Goal: Information Seeking & Learning: Find specific fact

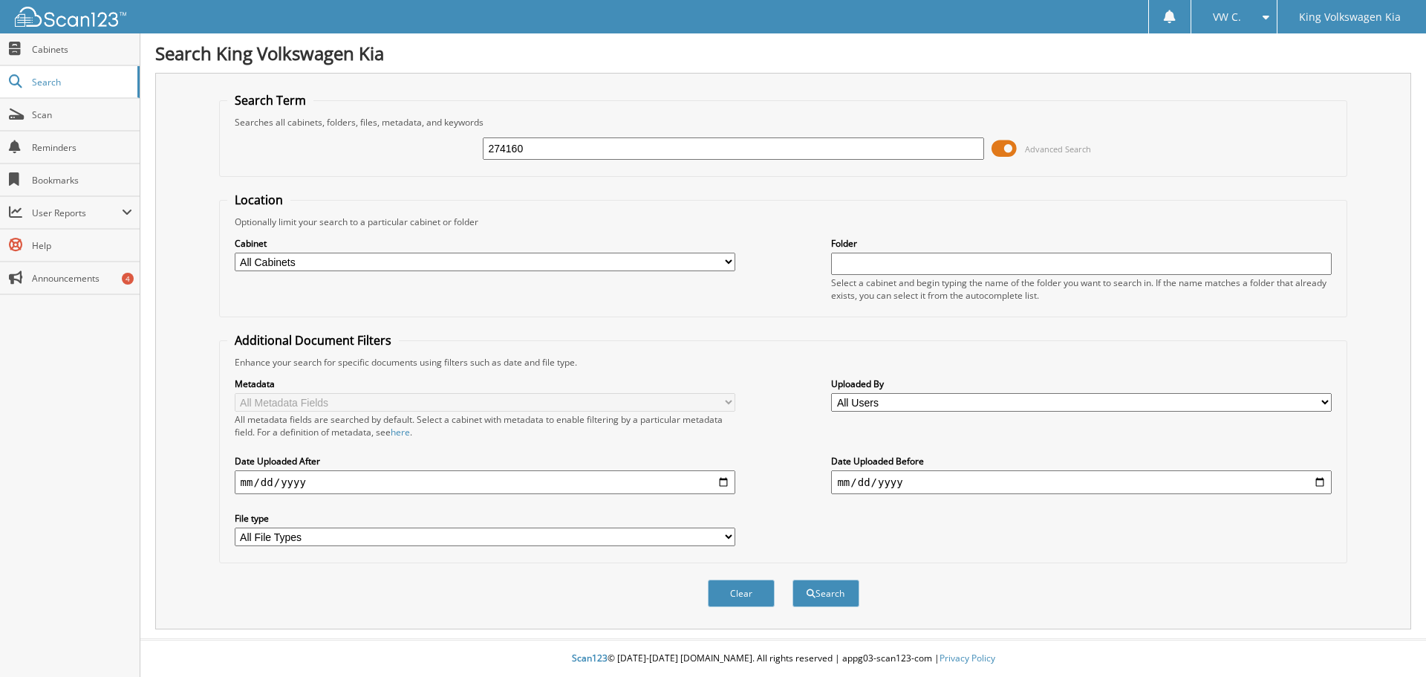
type input "274160"
click at [793, 579] on button "Search" at bounding box center [826, 592] width 67 height 27
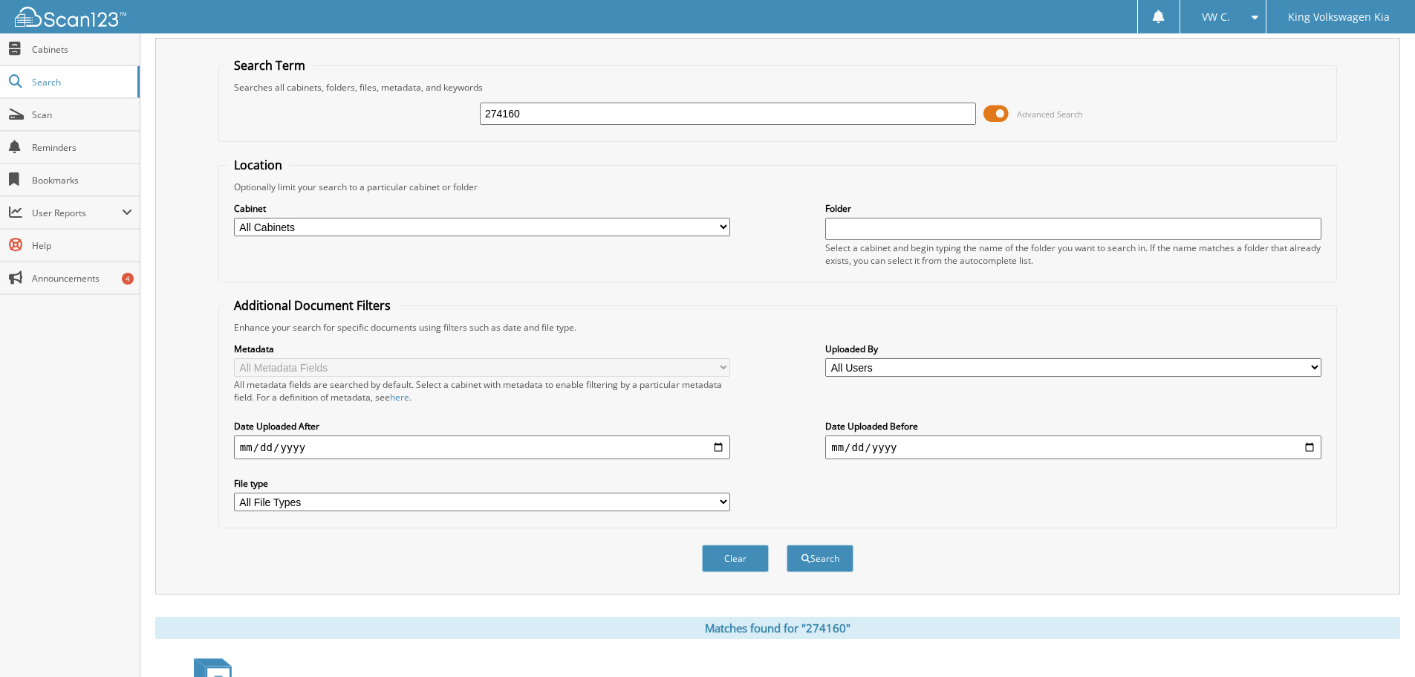
scroll to position [212, 0]
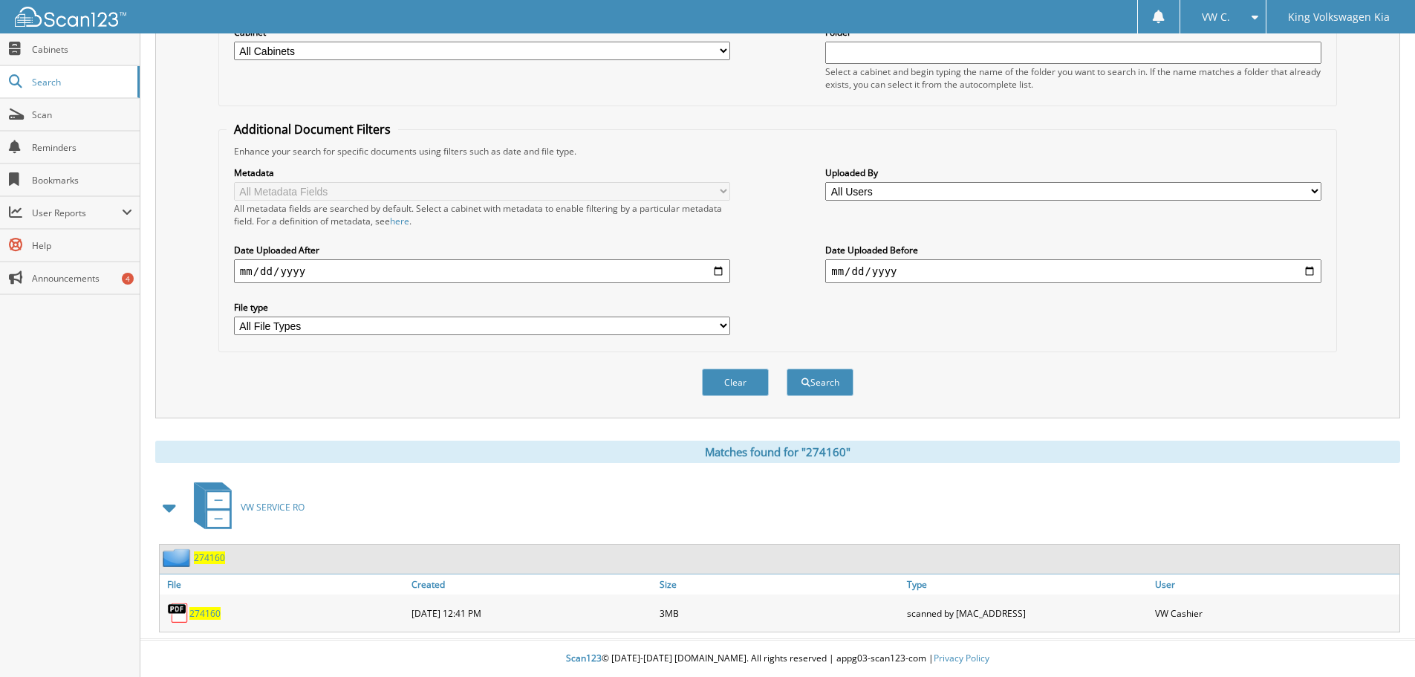
click at [197, 621] on div "274160" at bounding box center [284, 613] width 248 height 30
click at [198, 611] on span "274160" at bounding box center [204, 613] width 31 height 13
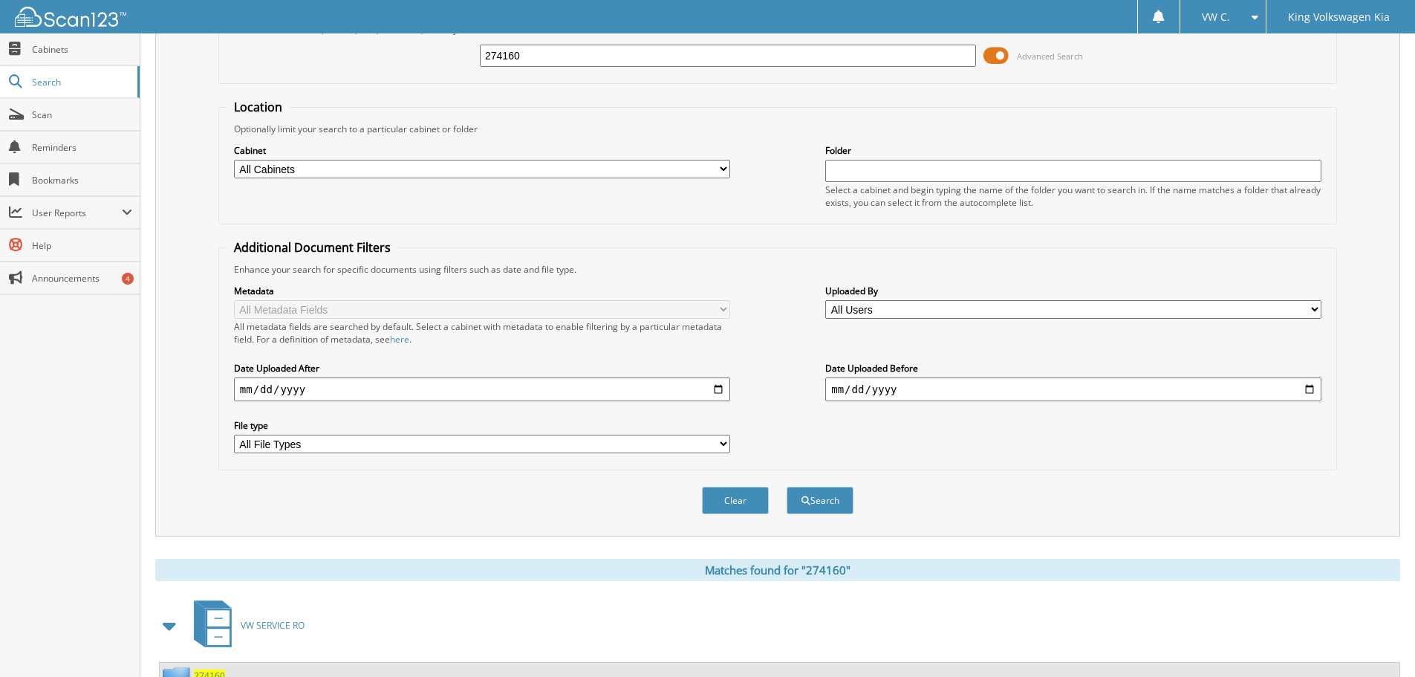
scroll to position [0, 0]
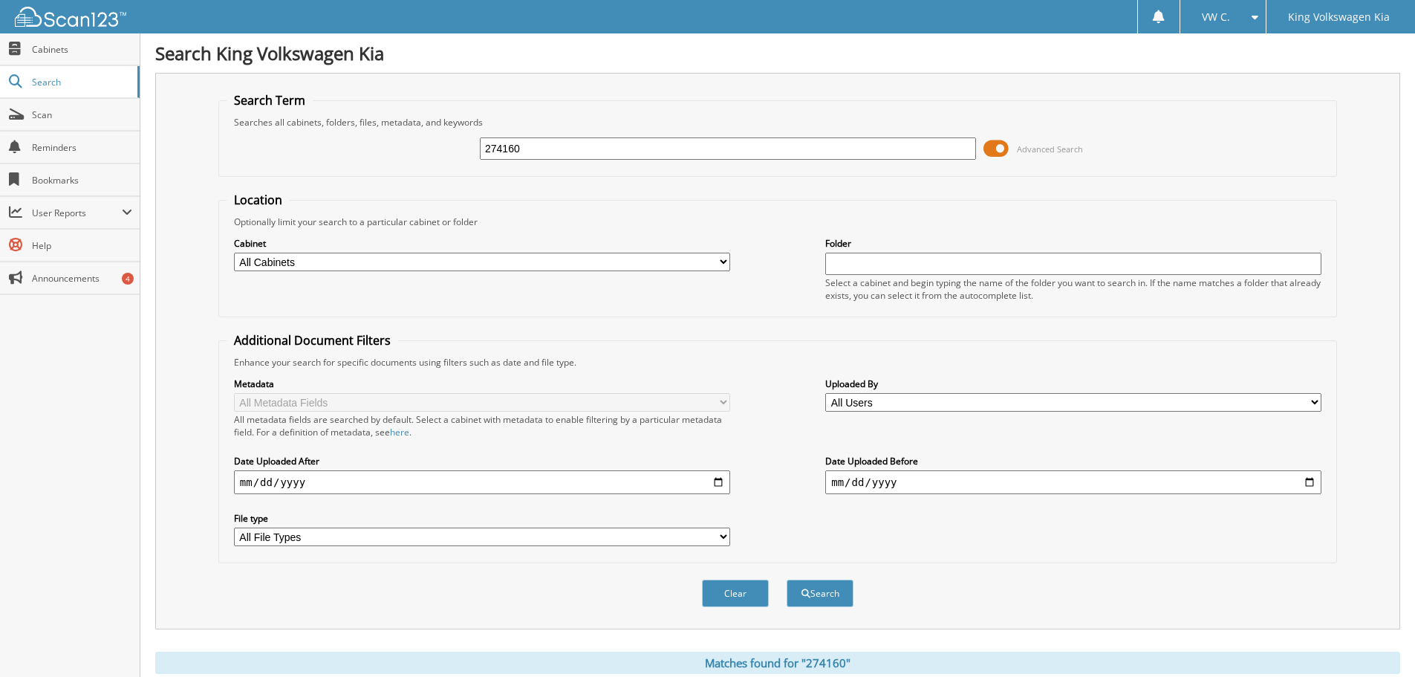
click at [568, 150] on input "274160" at bounding box center [728, 148] width 496 height 22
type input "274064"
click at [787, 579] on button "Search" at bounding box center [820, 592] width 67 height 27
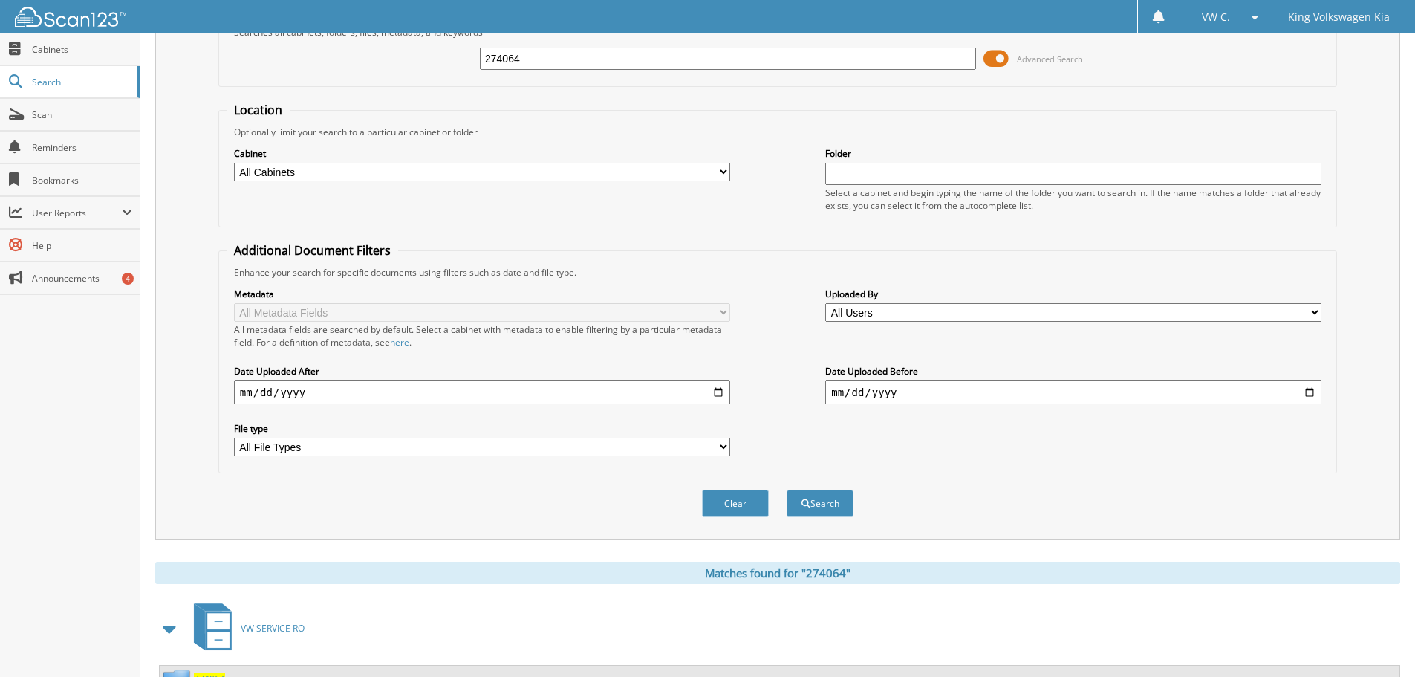
scroll to position [212, 0]
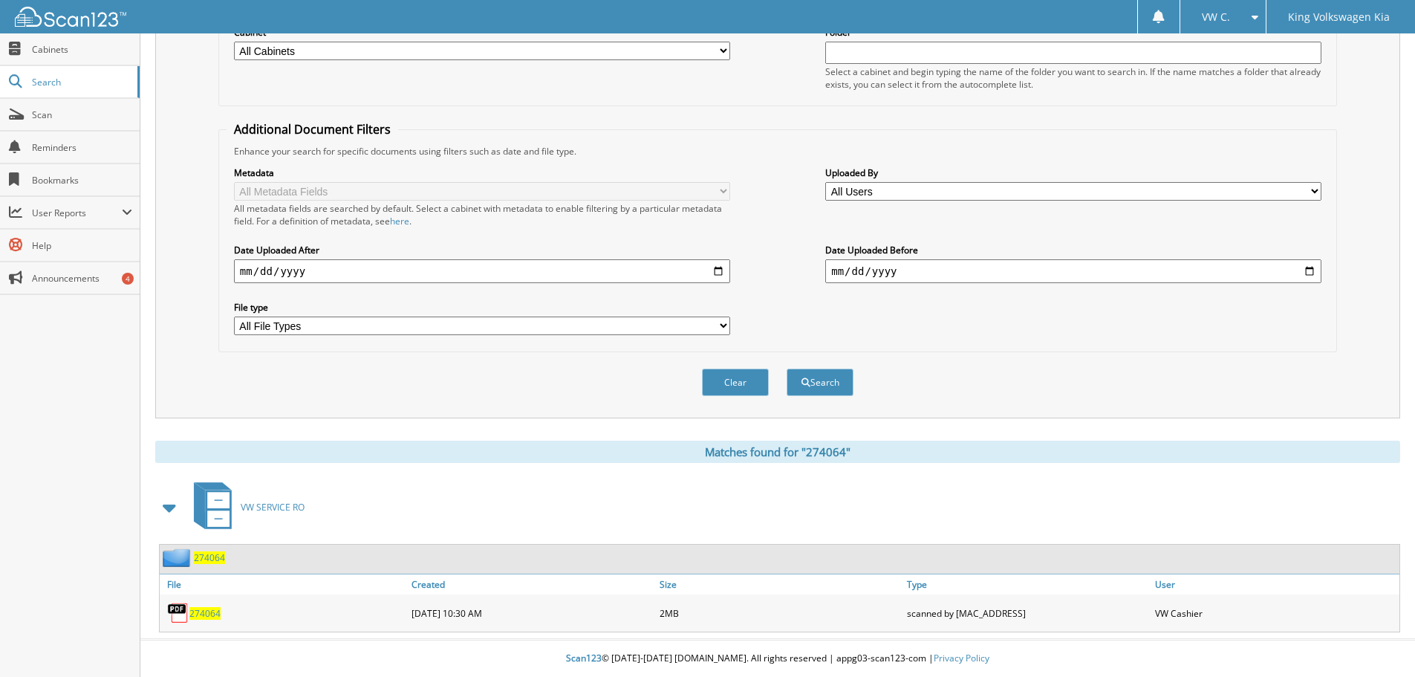
click at [196, 616] on span "274064" at bounding box center [204, 613] width 31 height 13
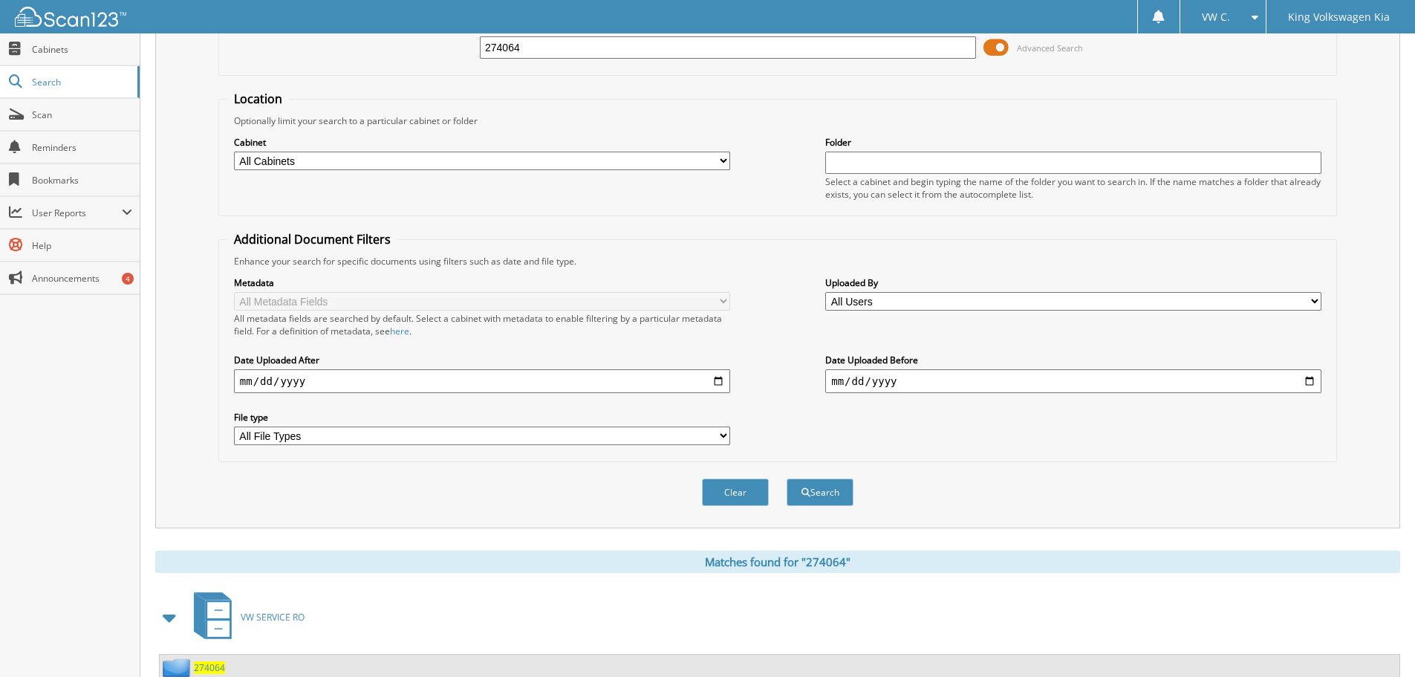
scroll to position [0, 0]
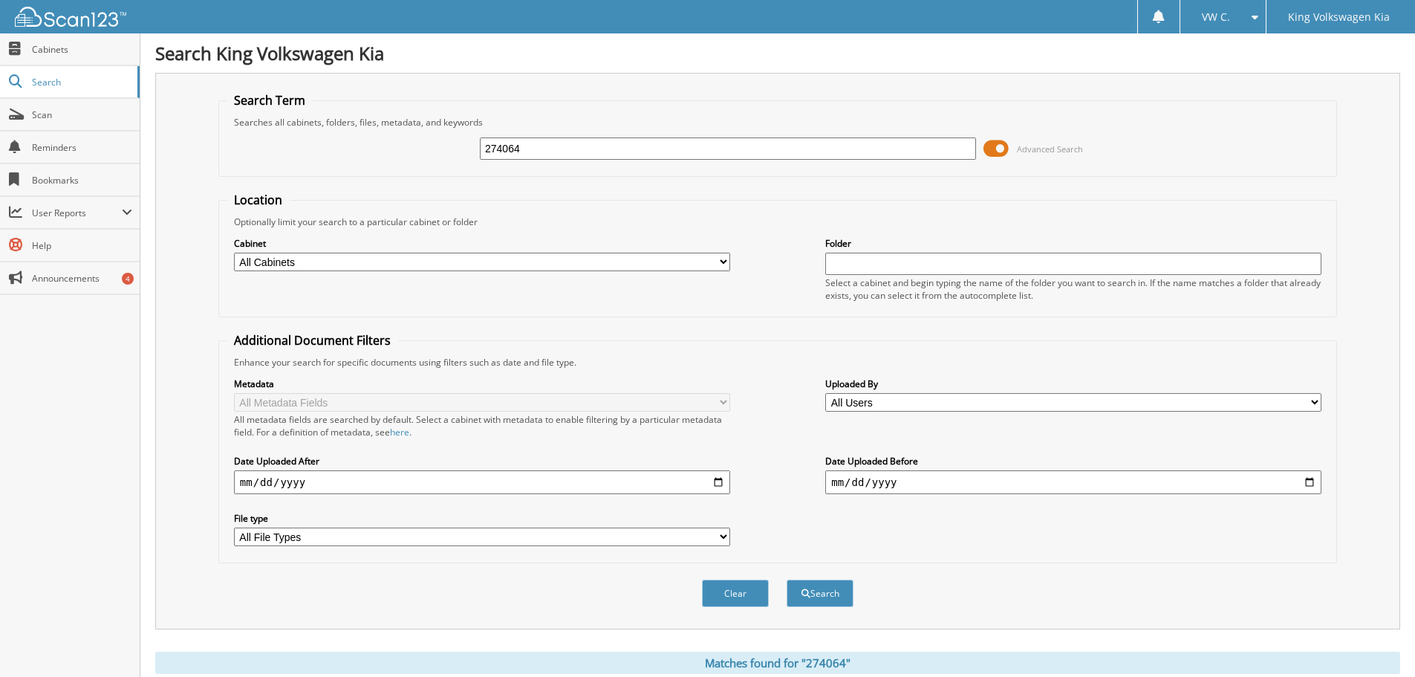
click at [574, 151] on input "274064" at bounding box center [728, 148] width 496 height 22
type input "274002"
click at [787, 579] on button "Search" at bounding box center [820, 592] width 67 height 27
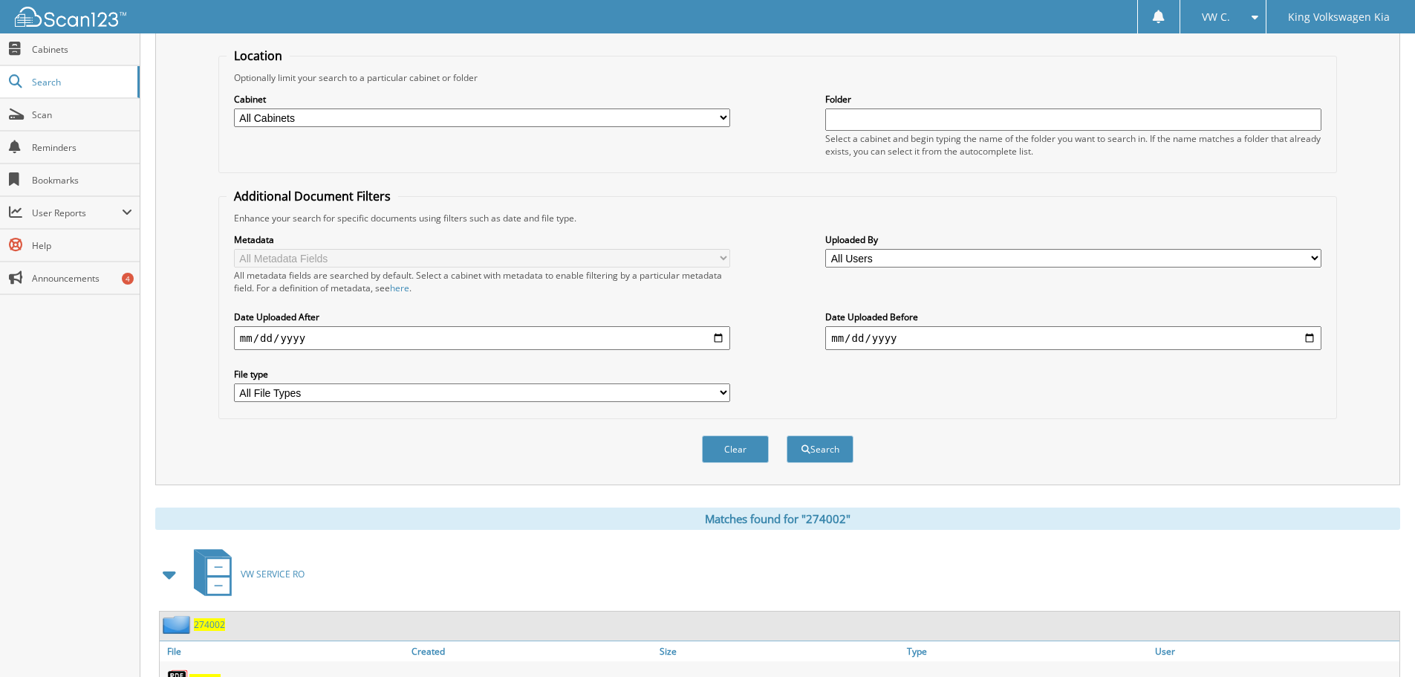
scroll to position [212, 0]
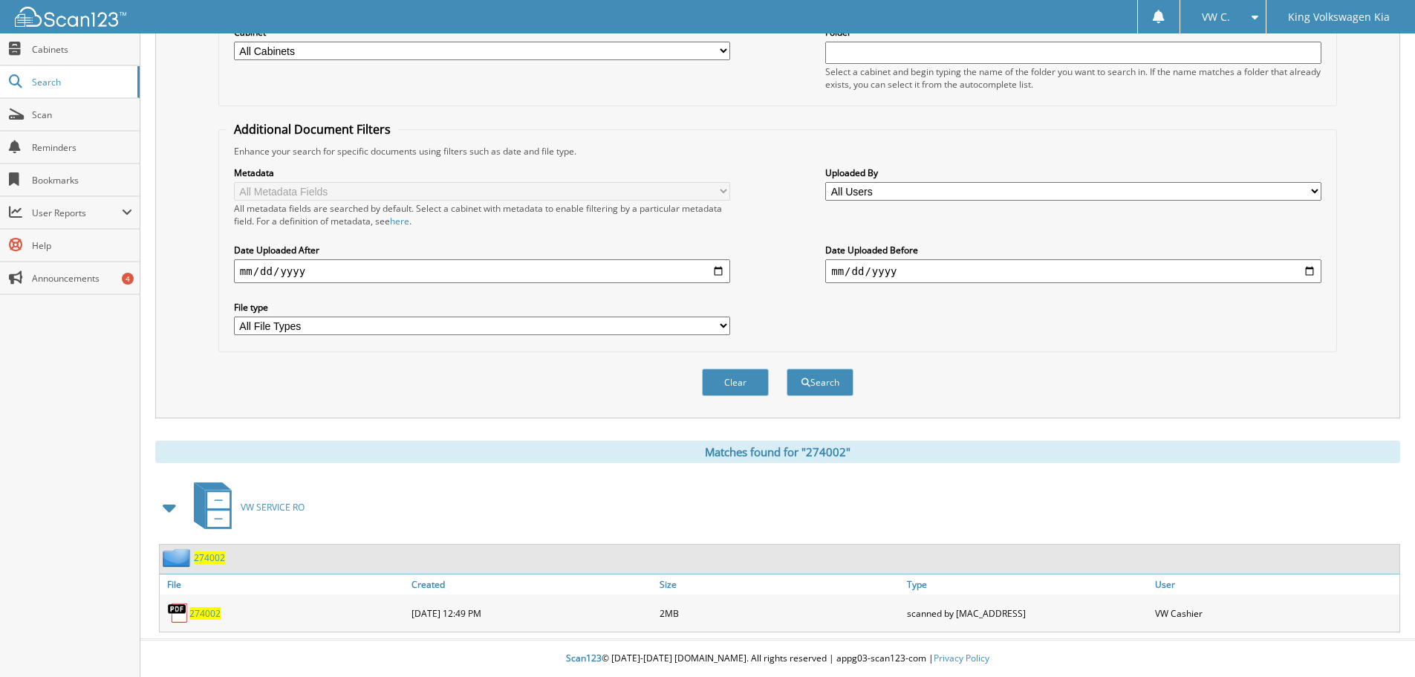
click at [221, 614] on div "274002" at bounding box center [284, 613] width 248 height 30
click at [205, 613] on span "274002" at bounding box center [204, 613] width 31 height 13
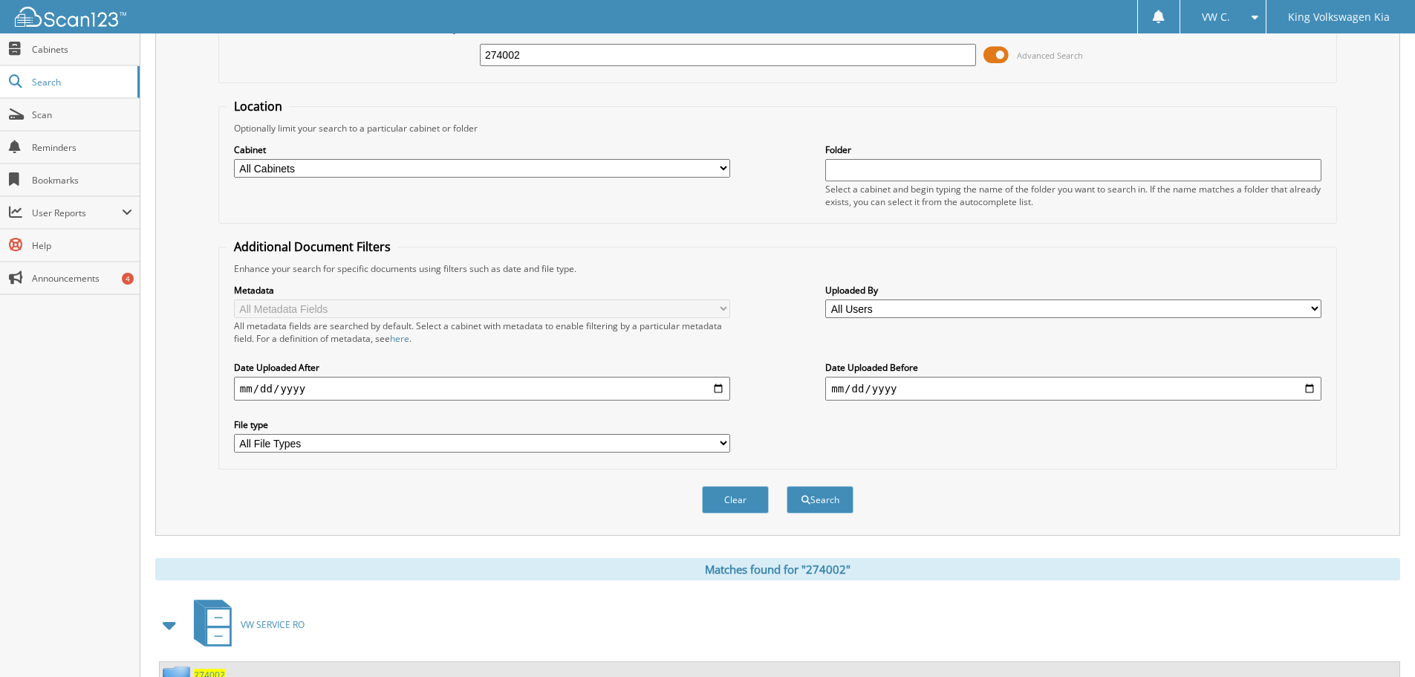
scroll to position [0, 0]
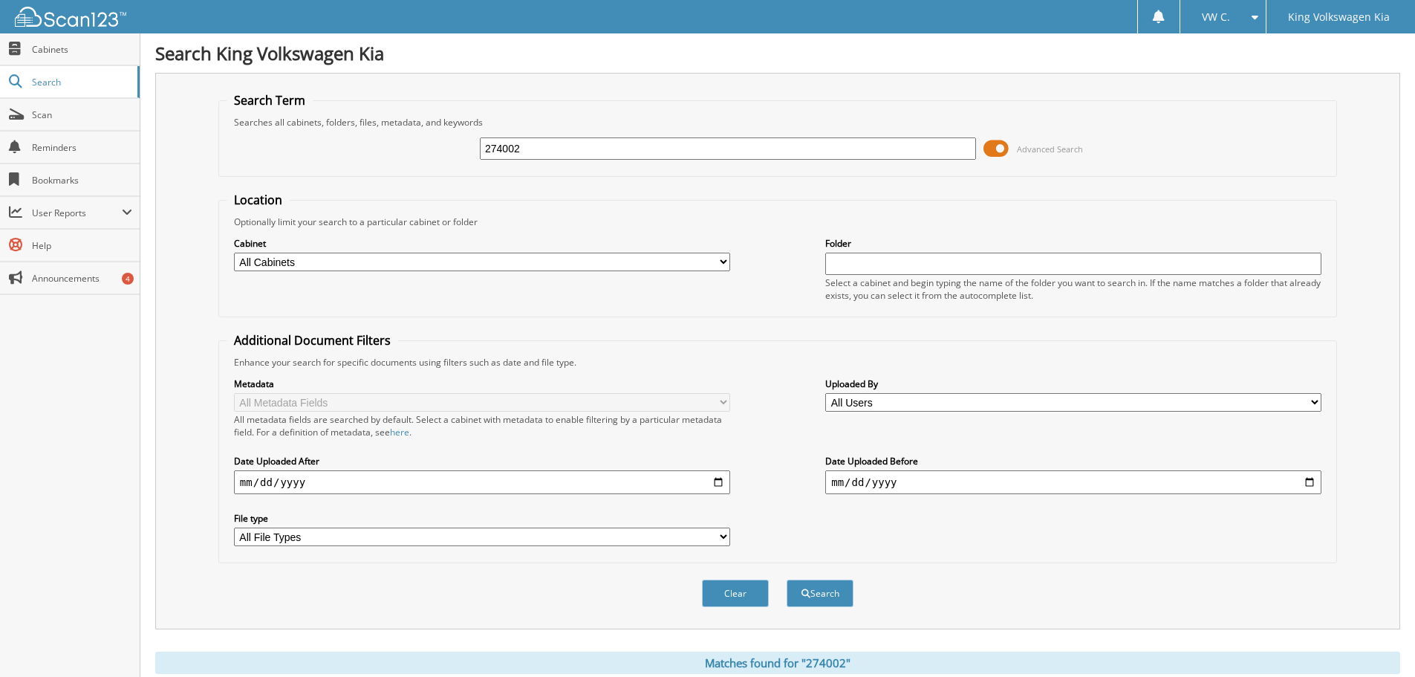
click at [535, 149] on input "274002" at bounding box center [728, 148] width 496 height 22
type input "274914"
click at [787, 579] on button "Search" at bounding box center [820, 592] width 67 height 27
click at [527, 145] on input "274914" at bounding box center [728, 148] width 496 height 22
click at [507, 146] on input "274914" at bounding box center [728, 148] width 496 height 22
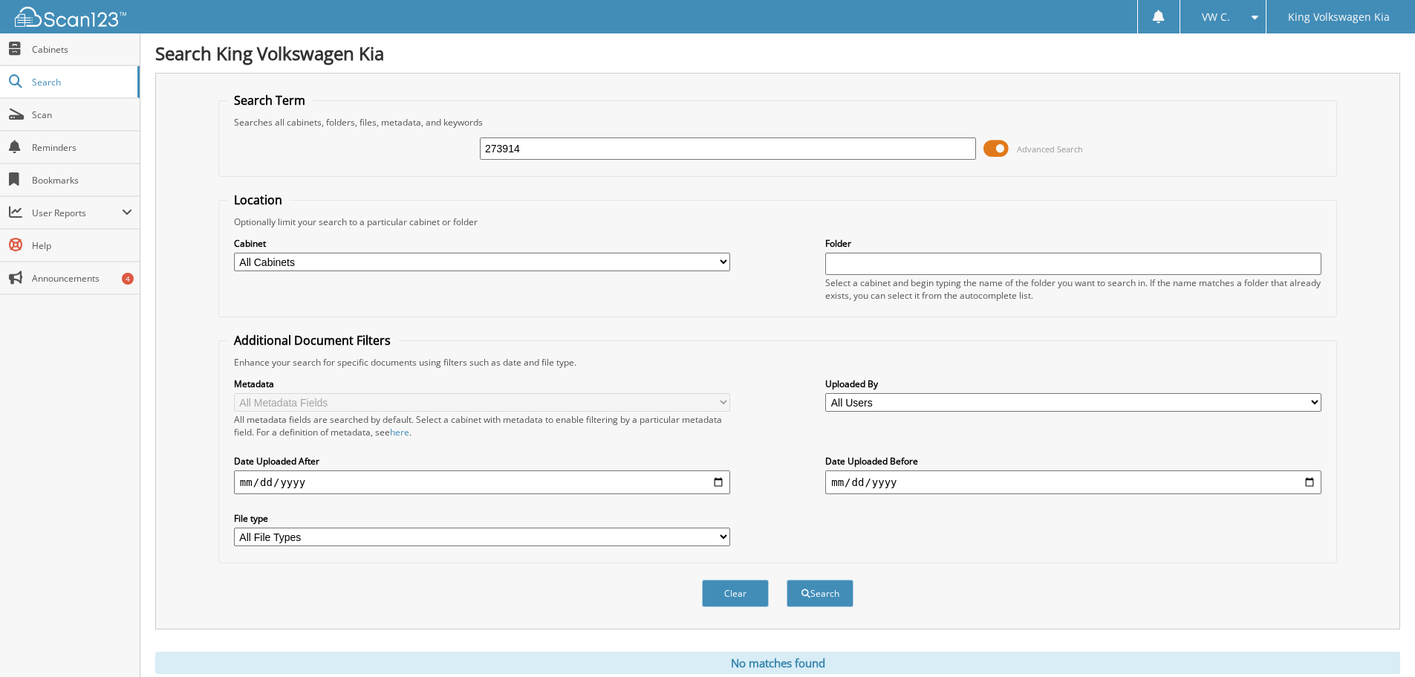
type input "273914"
click at [787, 579] on button "Search" at bounding box center [820, 592] width 67 height 27
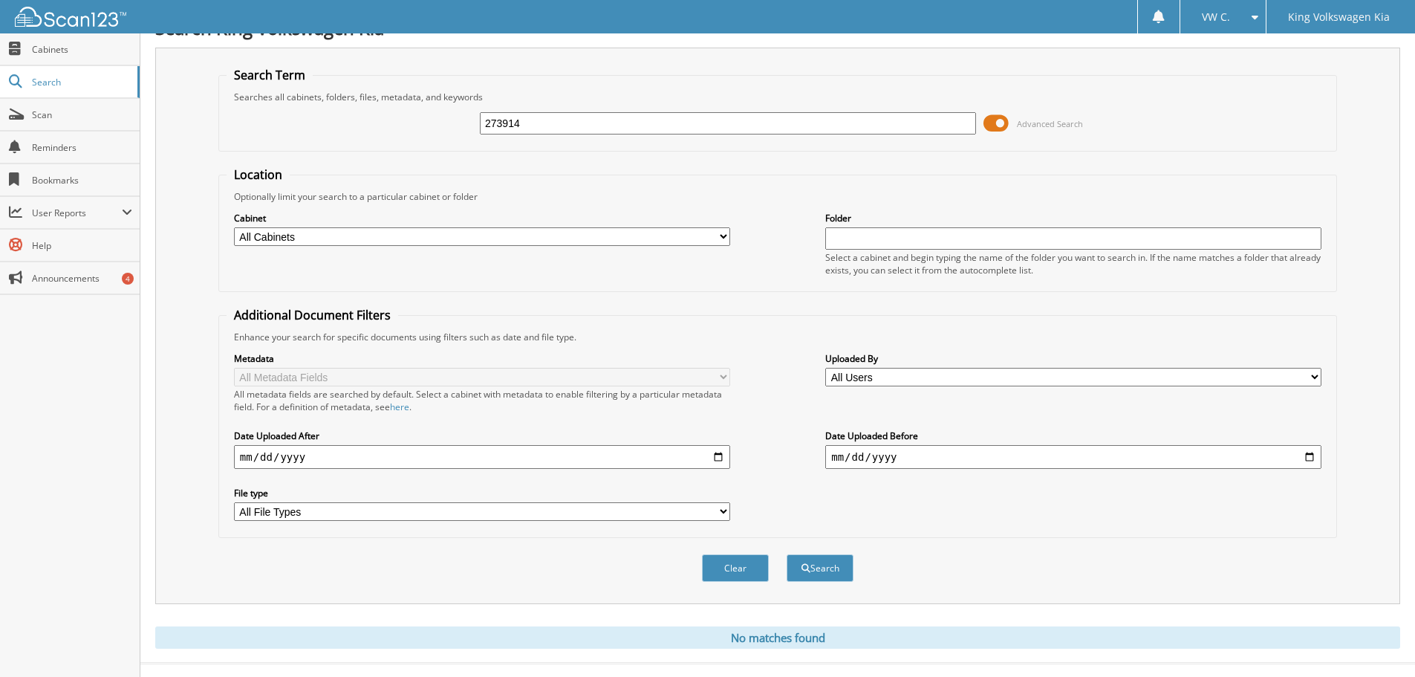
scroll to position [50, 0]
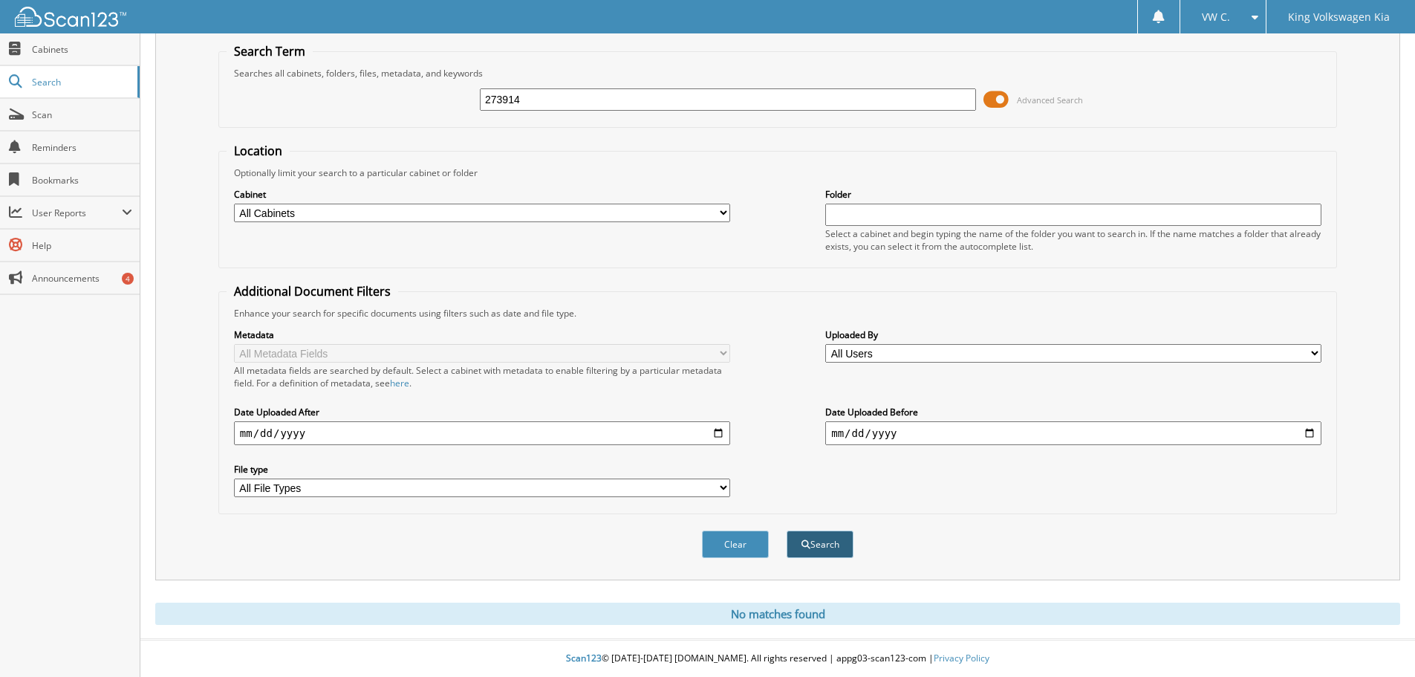
drag, startPoint x: 812, startPoint y: 524, endPoint x: 816, endPoint y: 535, distance: 11.0
click at [813, 524] on div "Clear Search" at bounding box center [777, 544] width 1119 height 60
click at [816, 535] on button "Search" at bounding box center [820, 543] width 67 height 27
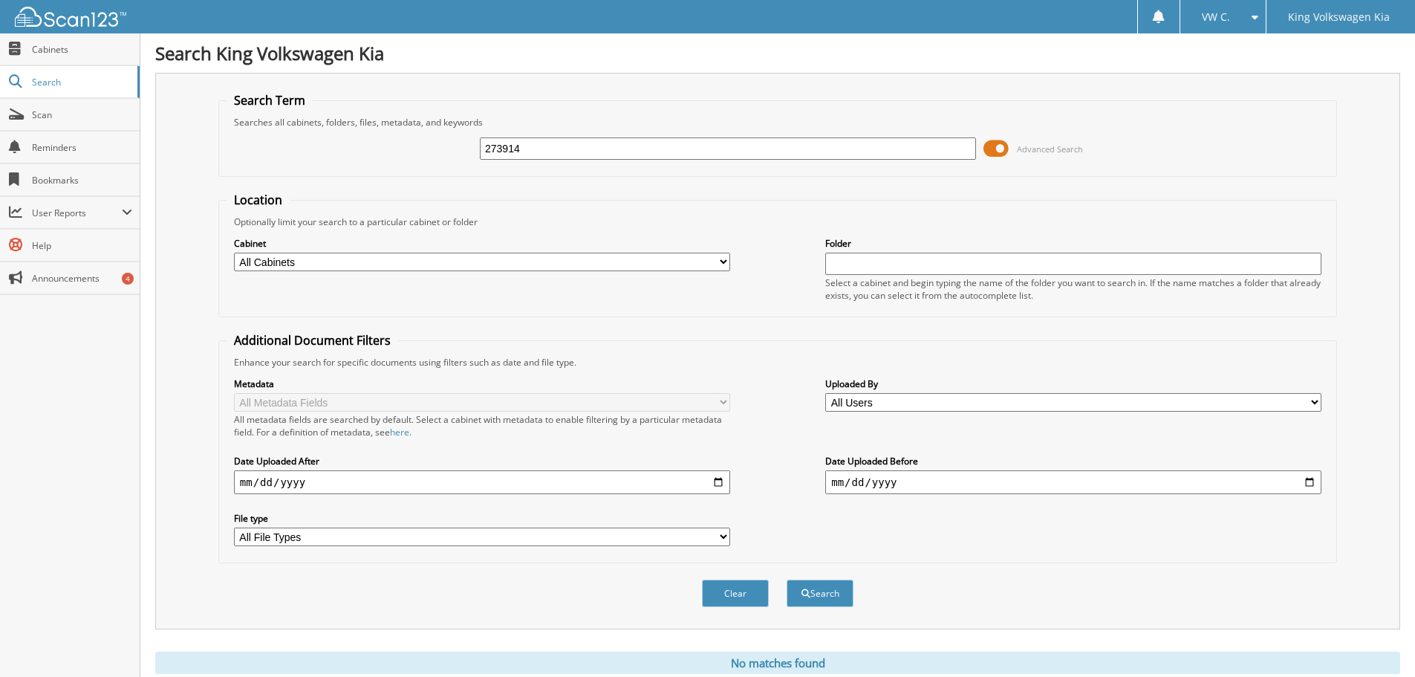
click at [536, 125] on div "Searches all cabinets, folders, files, metadata, and keywords" at bounding box center [778, 122] width 1102 height 13
click at [535, 154] on input "273914" at bounding box center [728, 148] width 496 height 22
type input "273911"
click at [787, 579] on button "Search" at bounding box center [820, 592] width 67 height 27
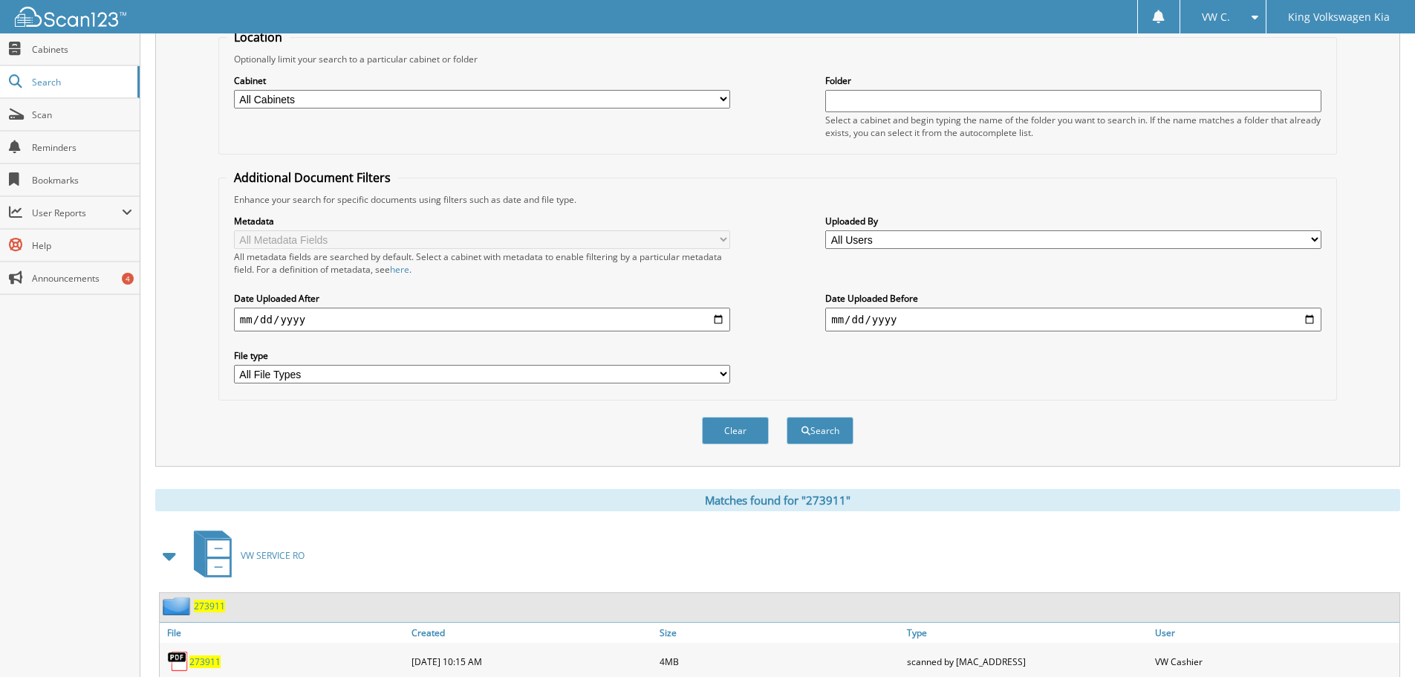
scroll to position [212, 0]
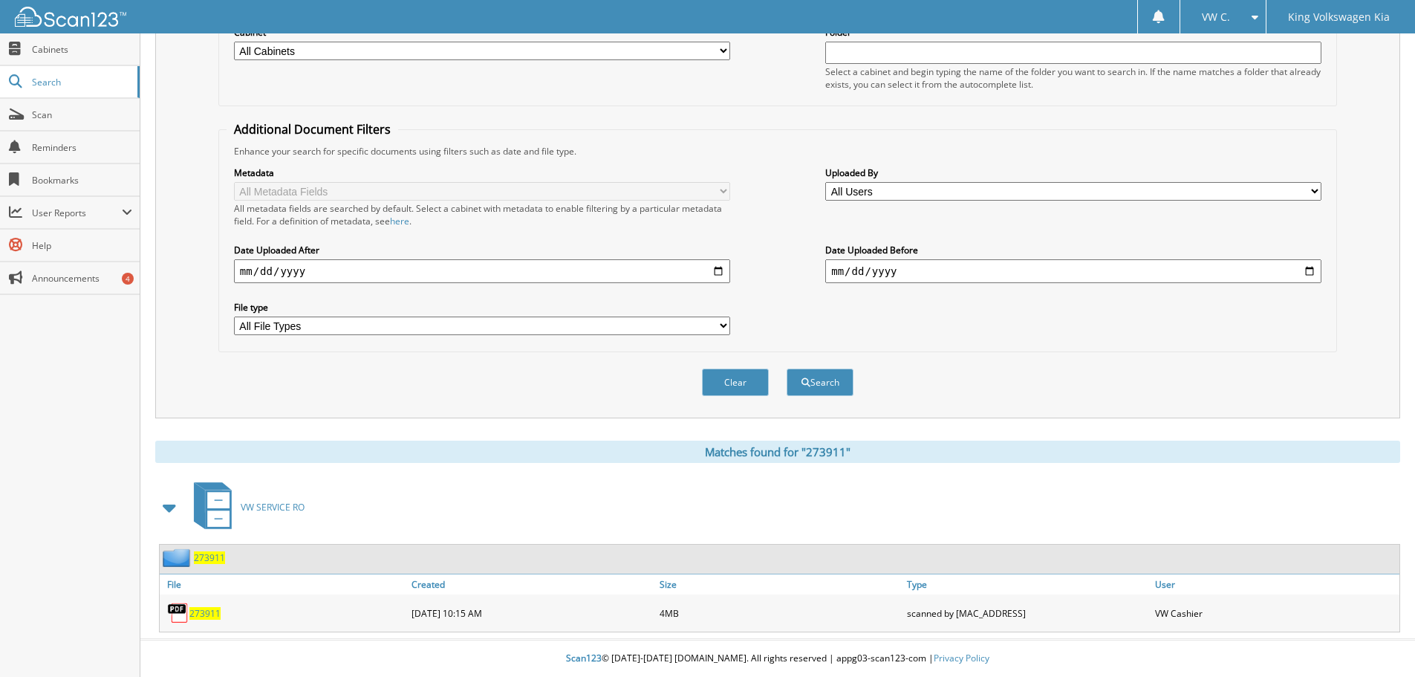
click at [209, 621] on div "273911" at bounding box center [284, 613] width 248 height 30
click at [206, 617] on span "273911" at bounding box center [204, 613] width 31 height 13
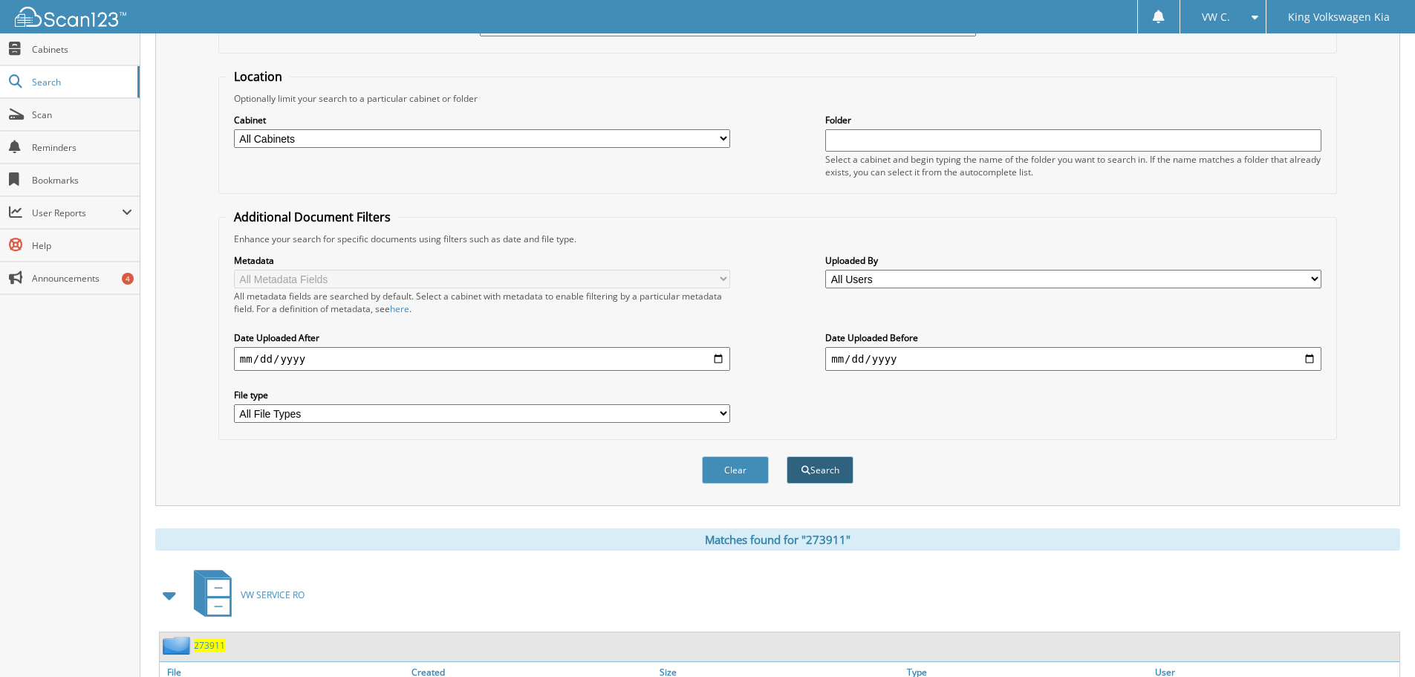
scroll to position [0, 0]
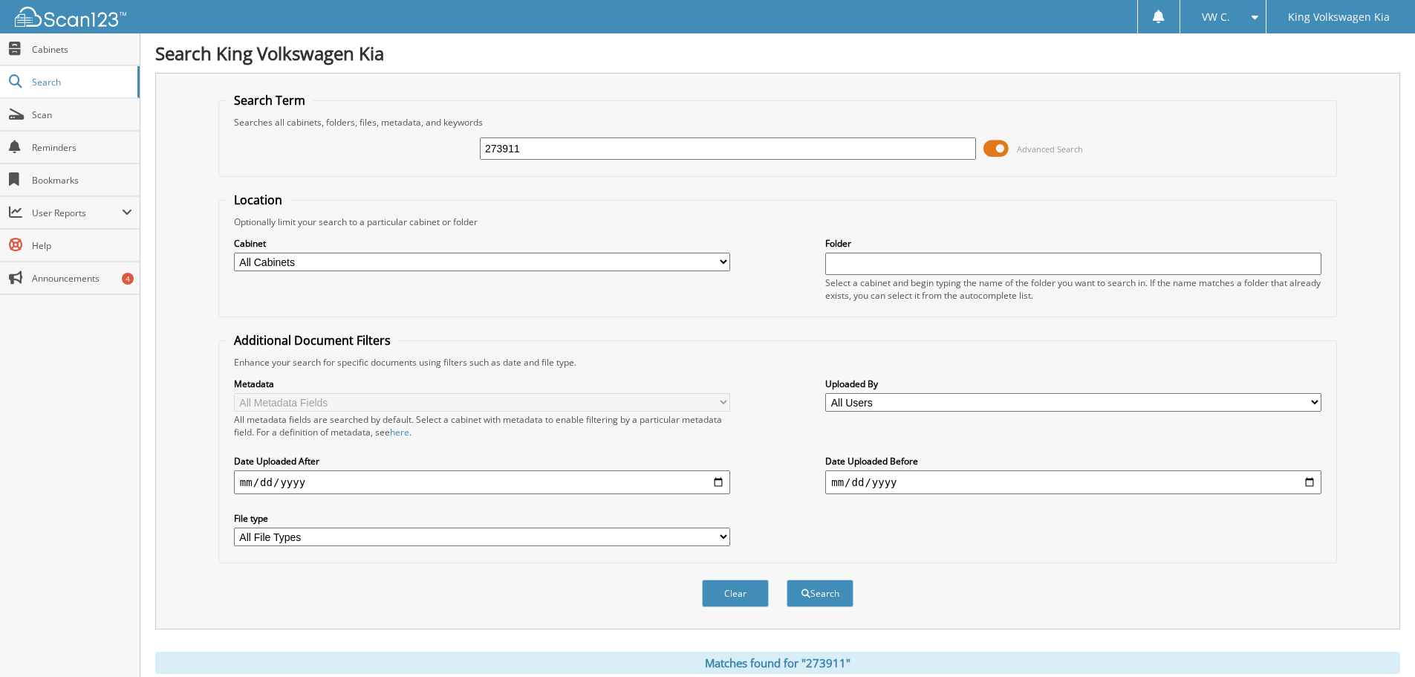
click at [570, 151] on input "273911" at bounding box center [728, 148] width 496 height 22
type input "273953"
click at [787, 579] on button "Search" at bounding box center [820, 592] width 67 height 27
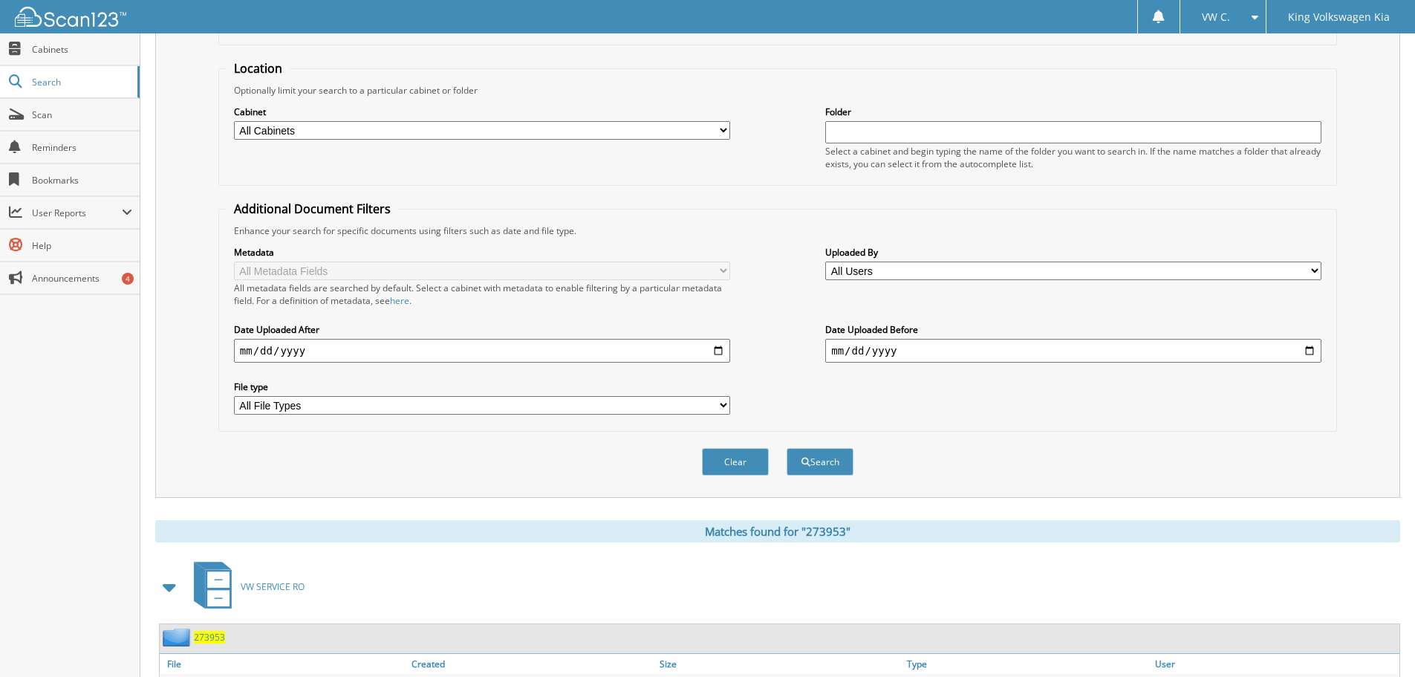
scroll to position [212, 0]
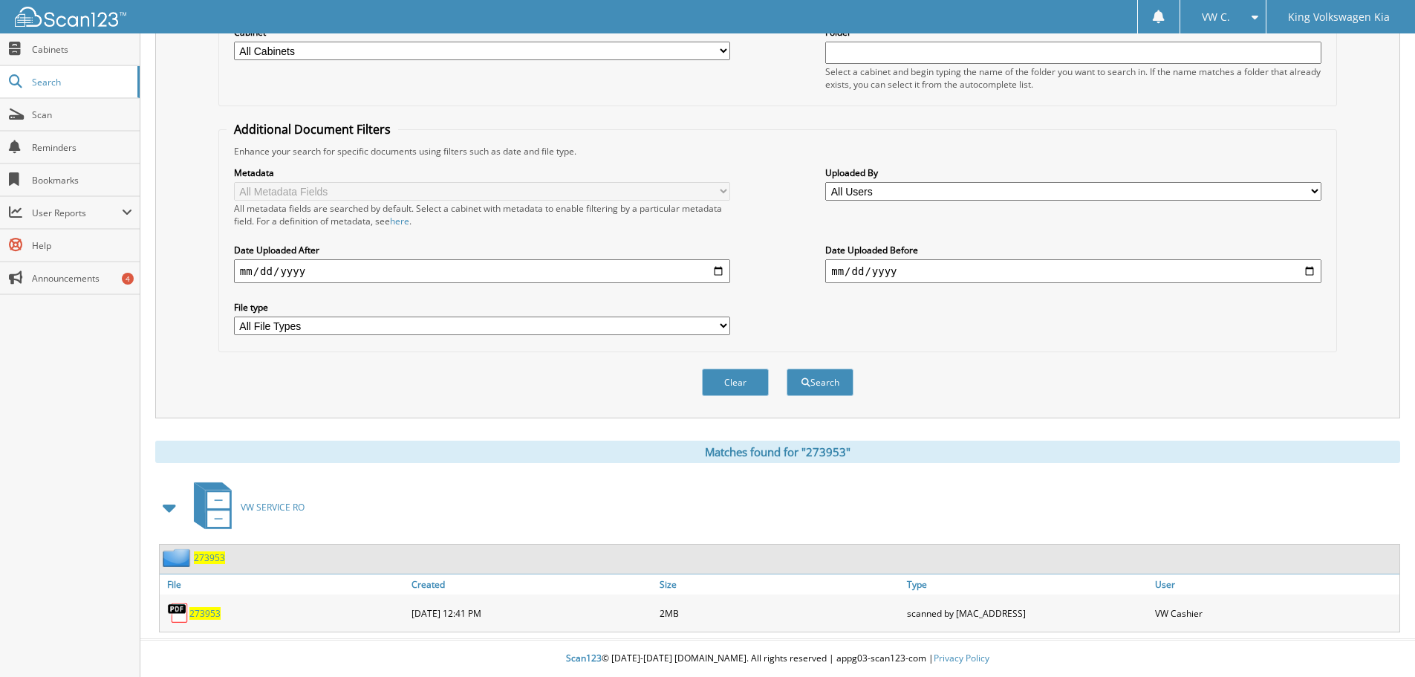
click at [201, 614] on span "273953" at bounding box center [204, 613] width 31 height 13
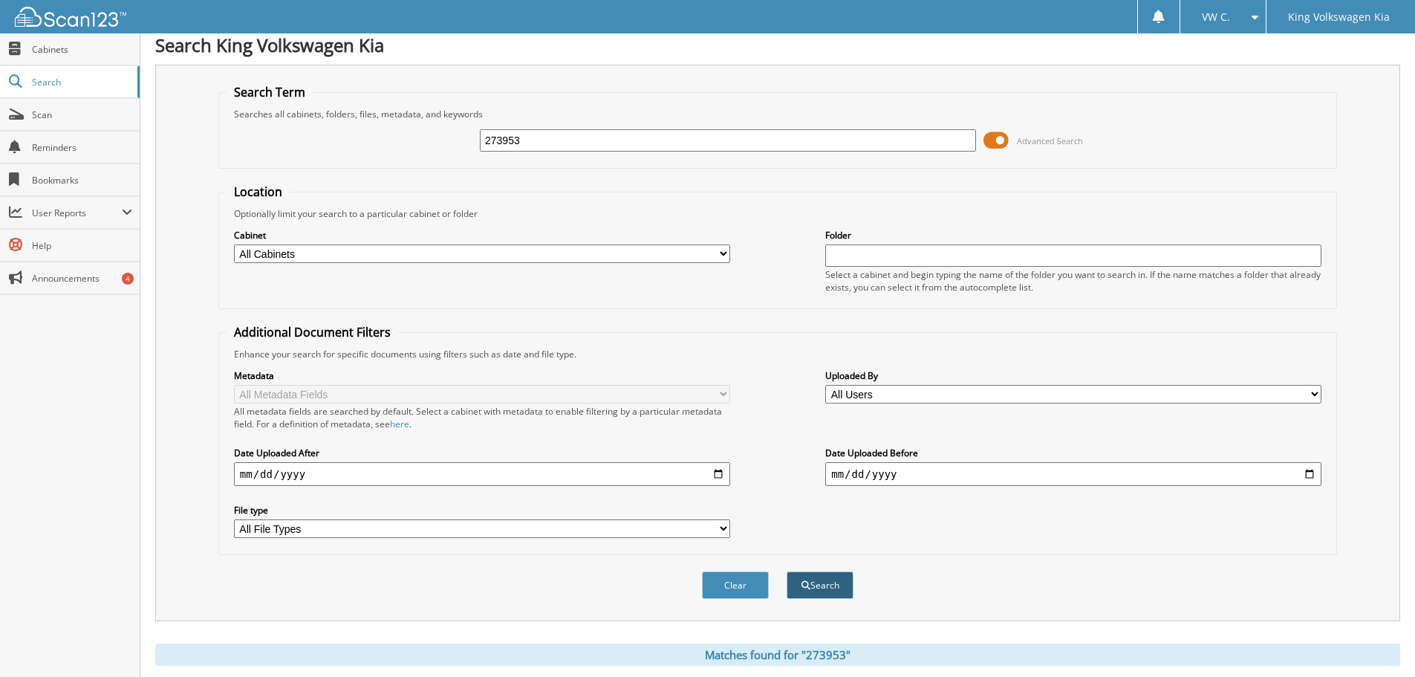
scroll to position [0, 0]
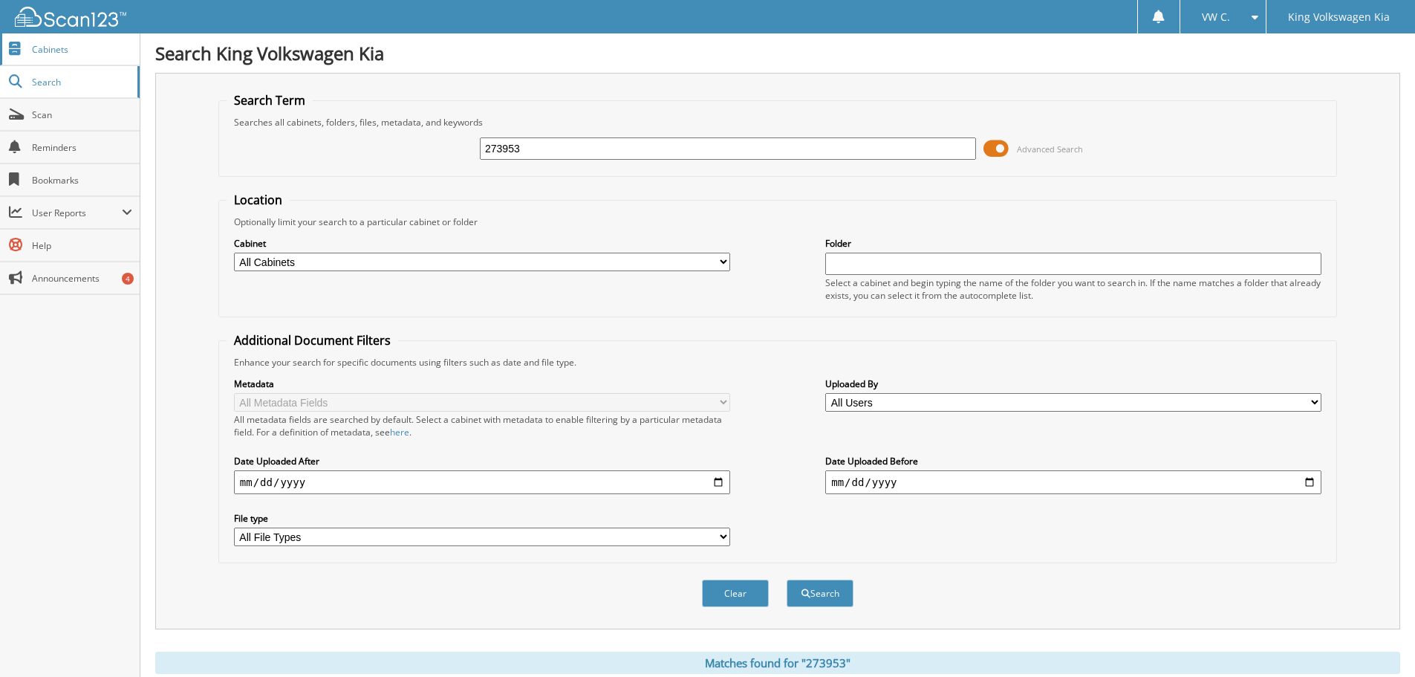
click at [53, 61] on link "Cabinets" at bounding box center [70, 49] width 140 height 32
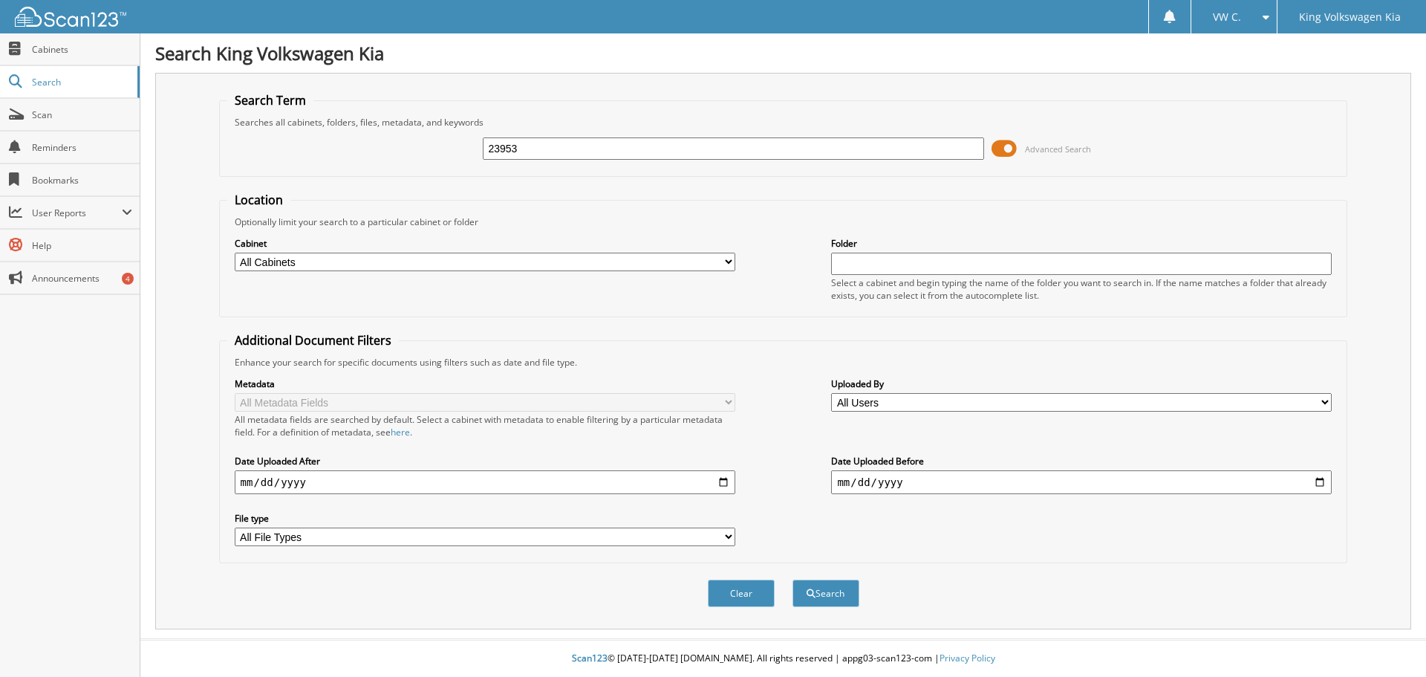
type input "23953"
click at [793, 579] on button "Search" at bounding box center [826, 592] width 67 height 27
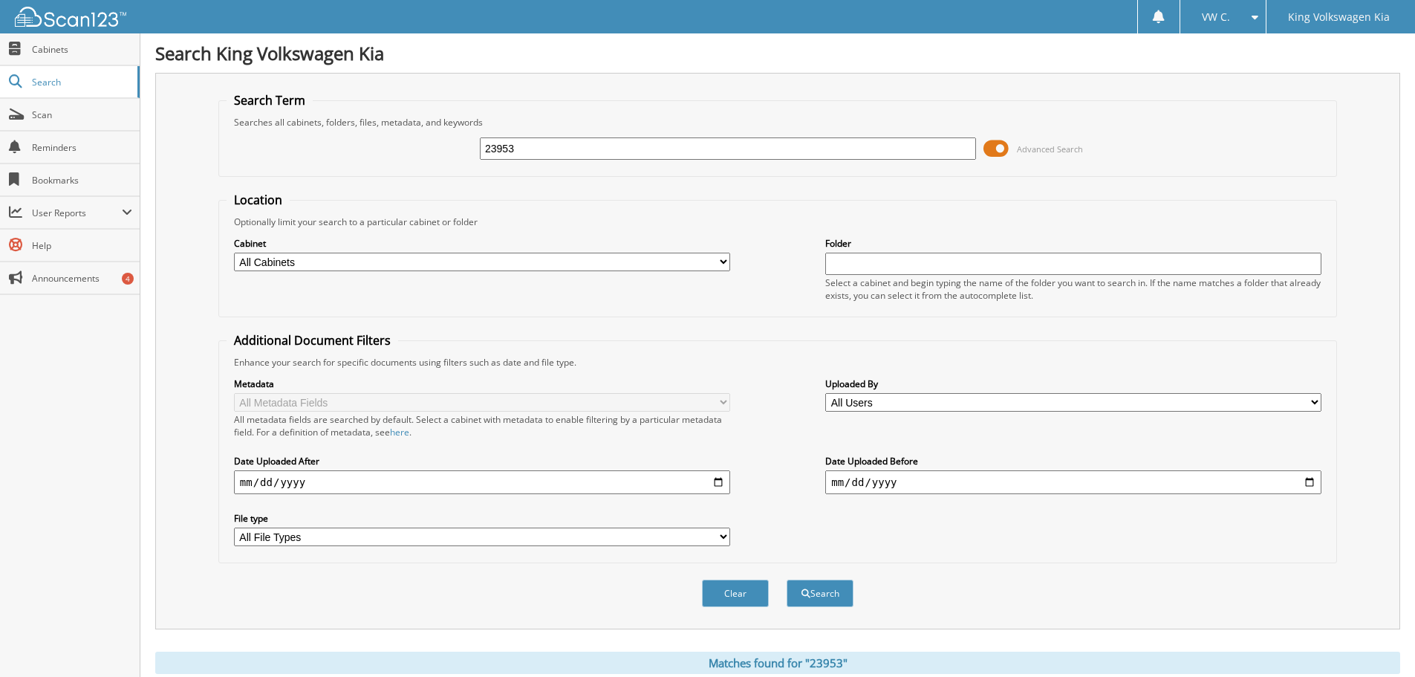
click at [495, 146] on input "23953" at bounding box center [728, 148] width 496 height 22
type input "273953"
click at [787, 579] on button "Search" at bounding box center [820, 592] width 67 height 27
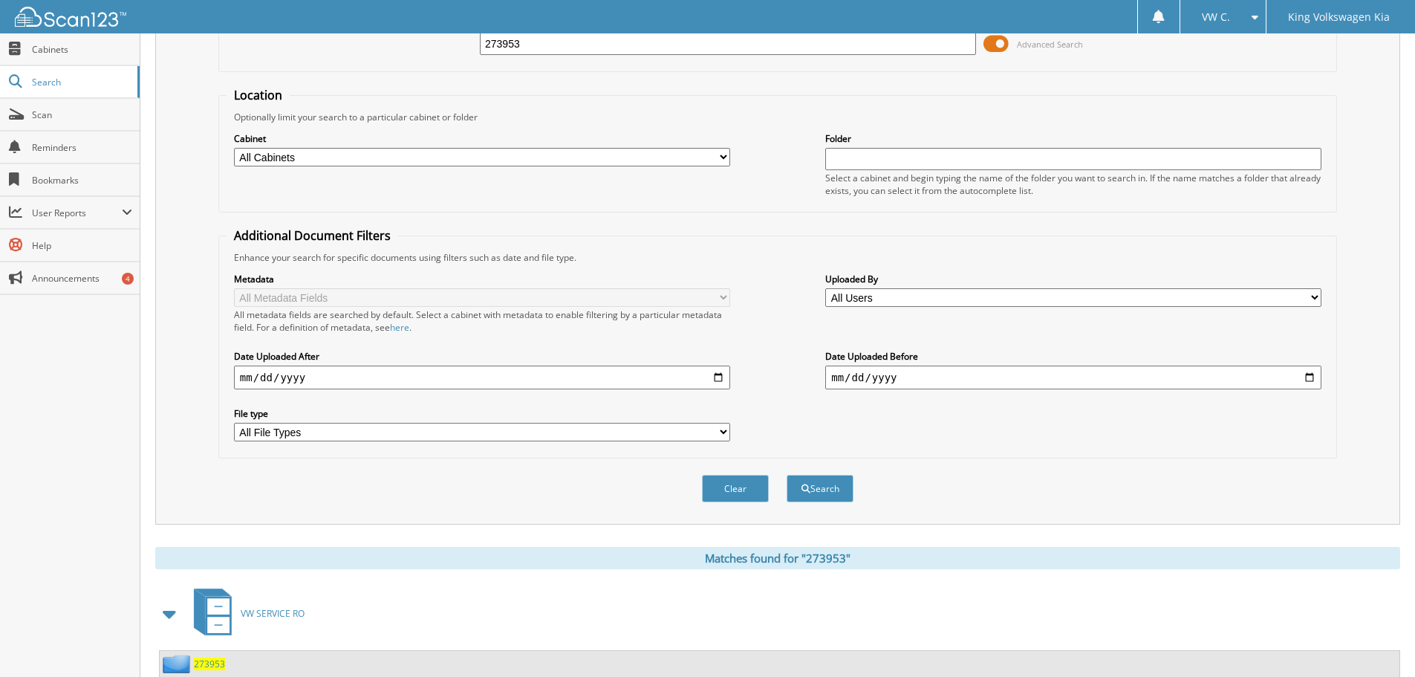
scroll to position [212, 0]
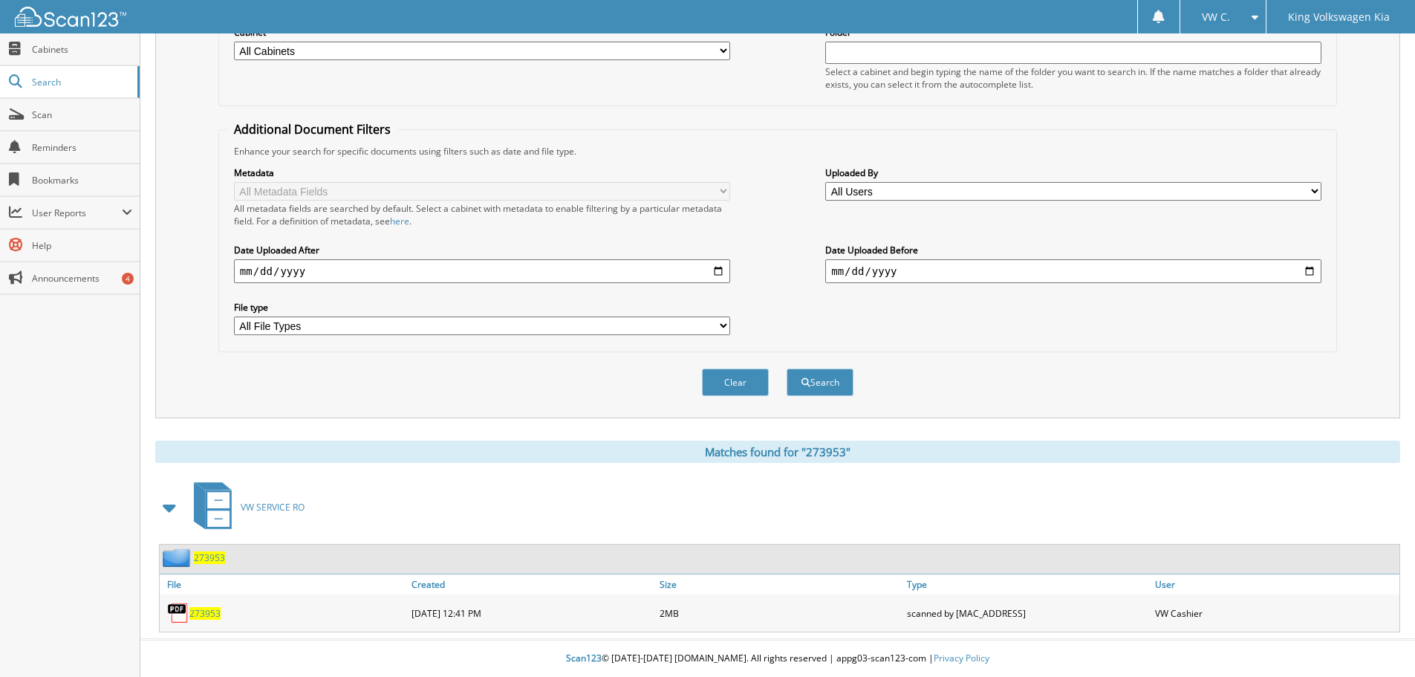
click at [198, 616] on span "273953" at bounding box center [204, 613] width 31 height 13
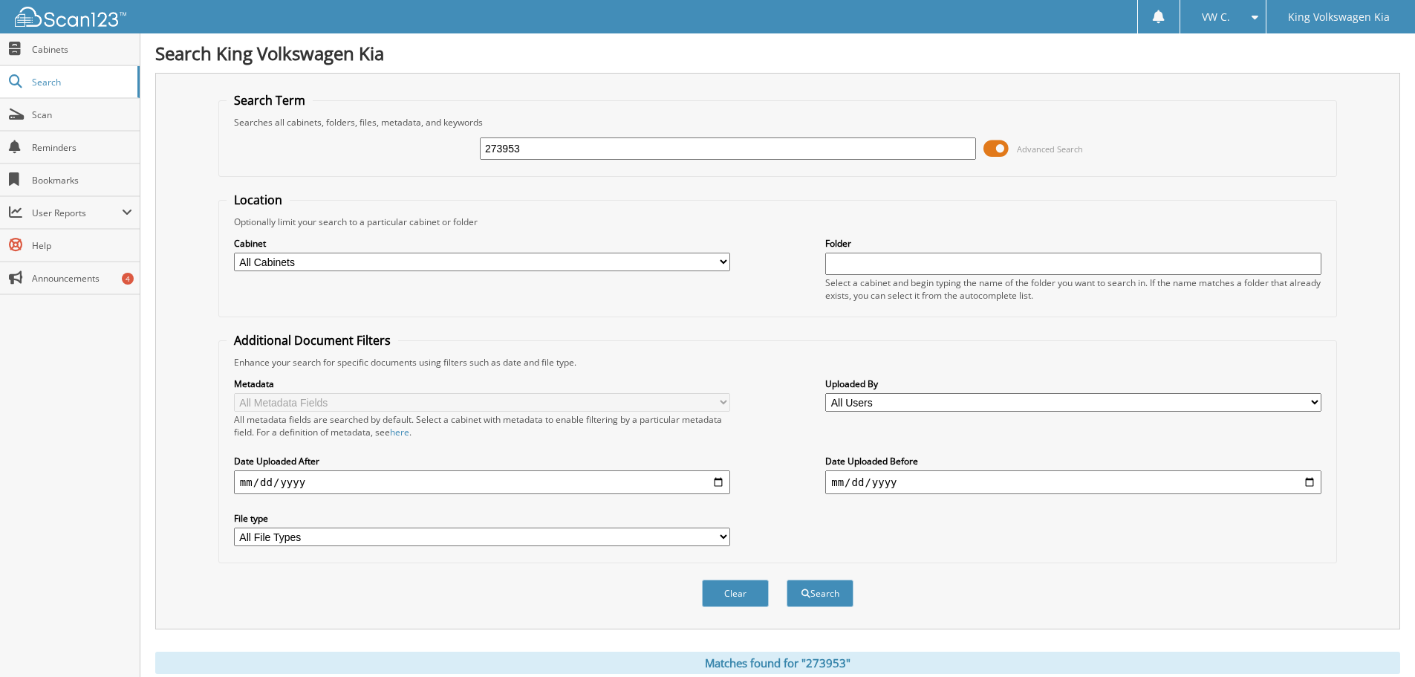
click at [518, 137] on div "273953 Advanced Search" at bounding box center [778, 148] width 1102 height 40
drag, startPoint x: 538, startPoint y: 146, endPoint x: 452, endPoint y: 145, distance: 85.4
click at [452, 145] on div "273953 Advanced Search" at bounding box center [778, 148] width 1102 height 40
type input "273832"
click at [787, 579] on button "Search" at bounding box center [820, 592] width 67 height 27
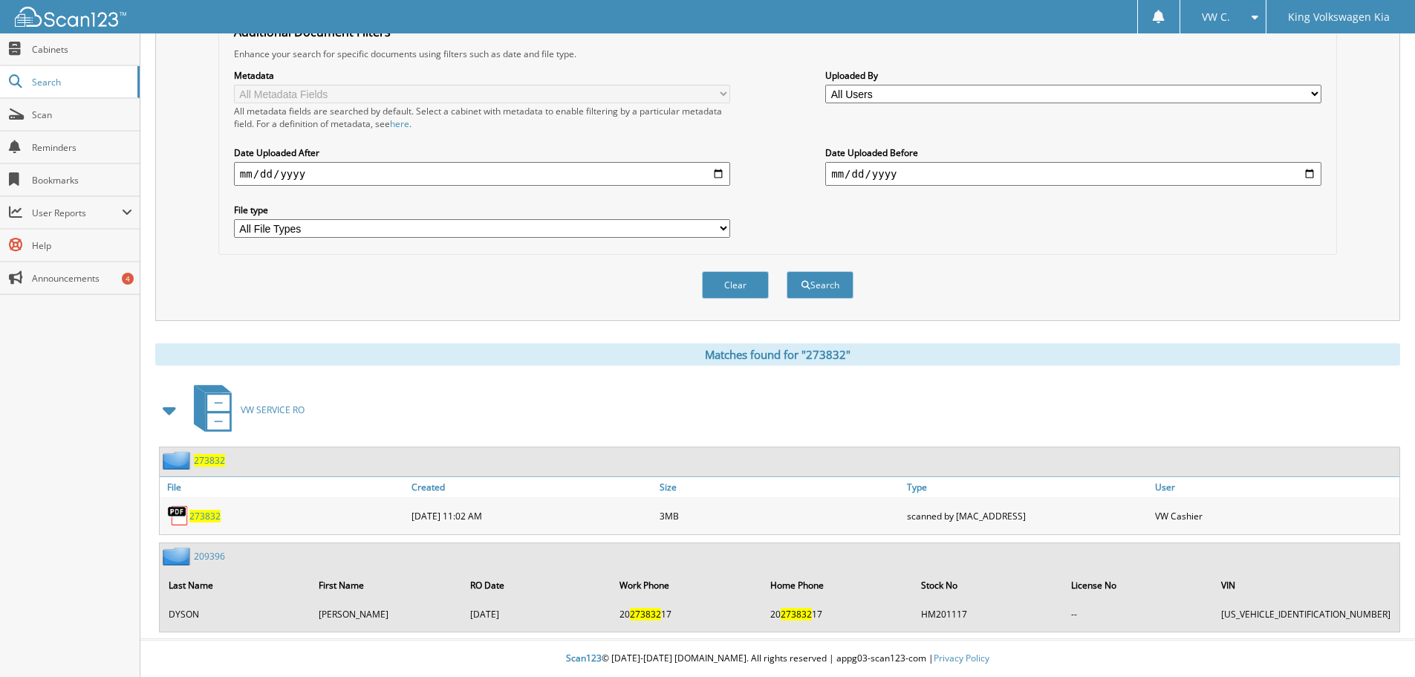
scroll to position [309, 0]
click at [197, 514] on span "273832" at bounding box center [204, 516] width 31 height 13
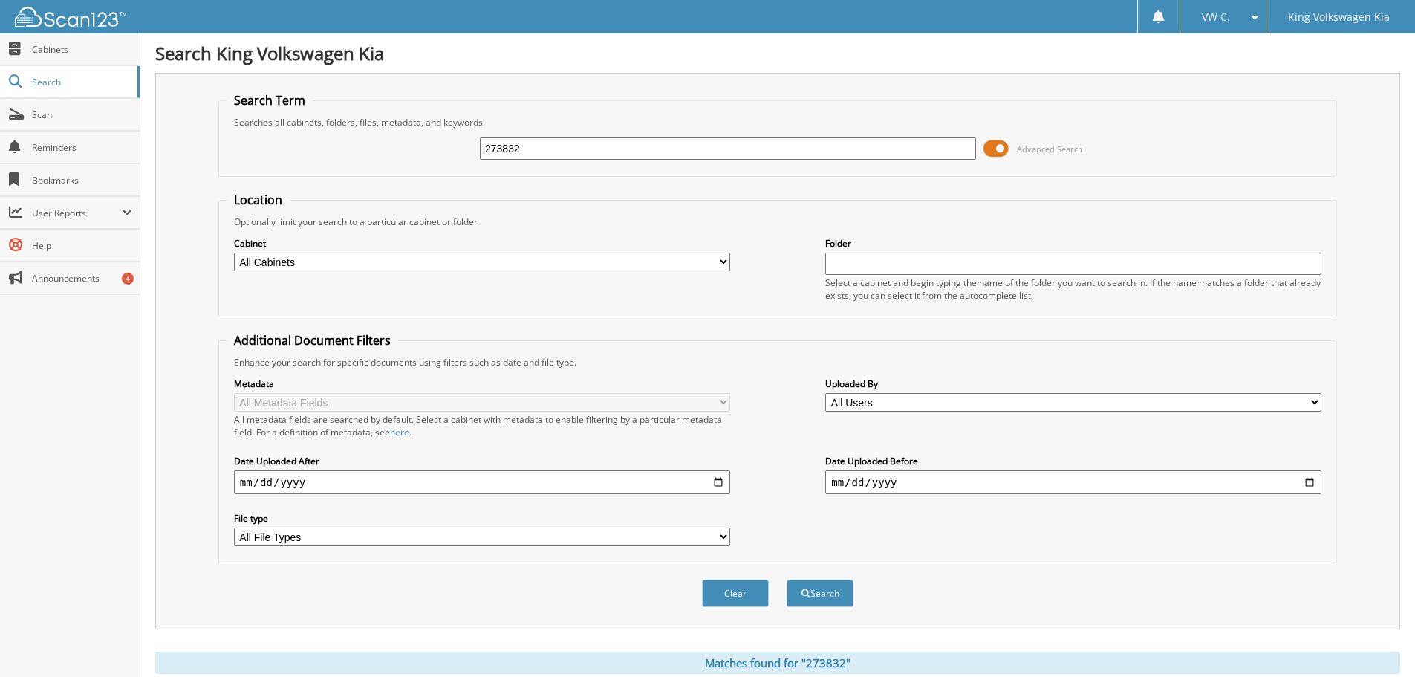
drag, startPoint x: 579, startPoint y: 149, endPoint x: 567, endPoint y: 149, distance: 11.9
click at [570, 149] on input "273832" at bounding box center [728, 148] width 496 height 22
type input "273794"
click at [787, 579] on button "Search" at bounding box center [820, 592] width 67 height 27
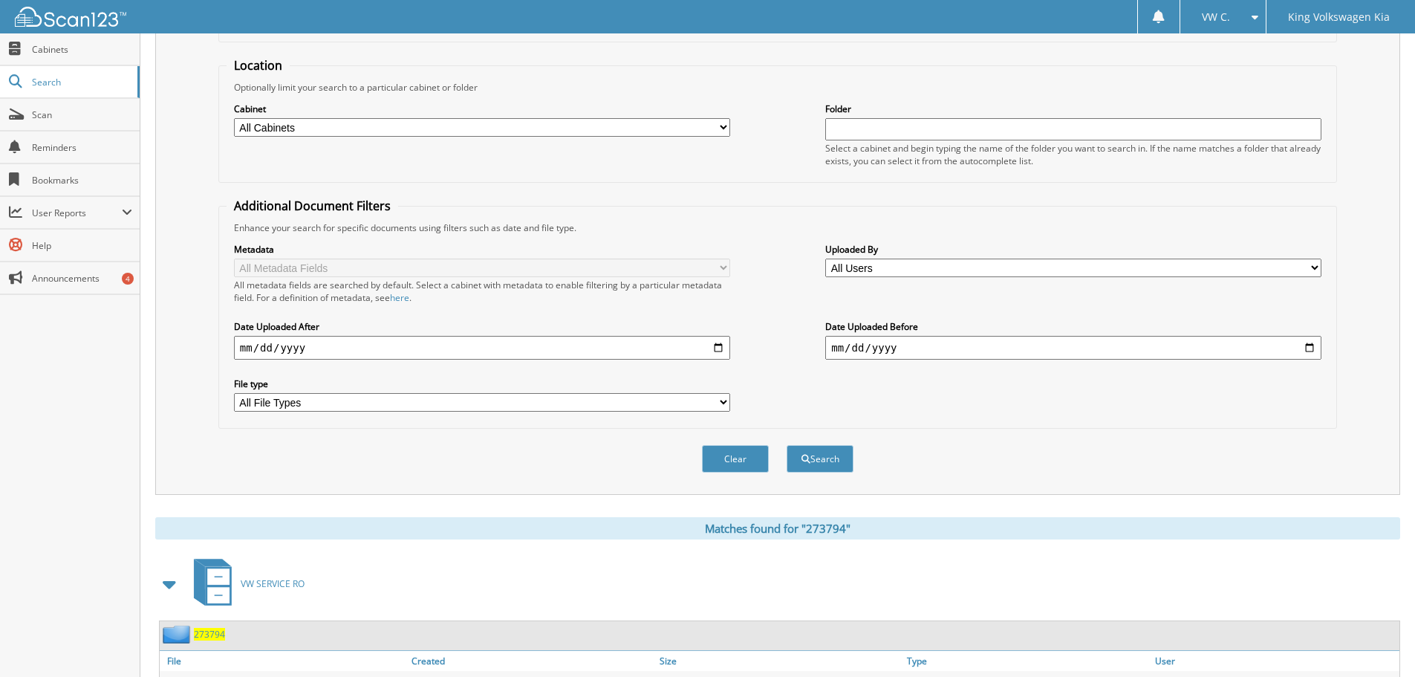
scroll to position [212, 0]
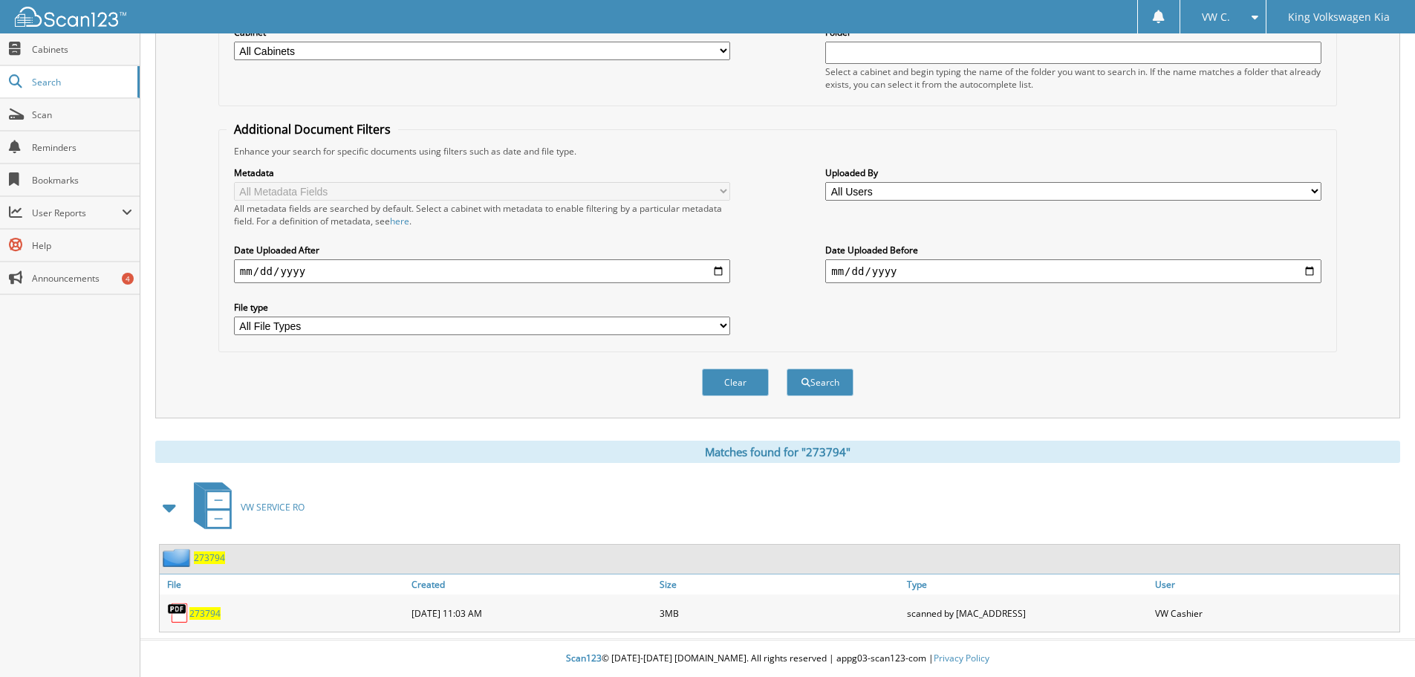
click at [201, 616] on span "273794" at bounding box center [204, 613] width 31 height 13
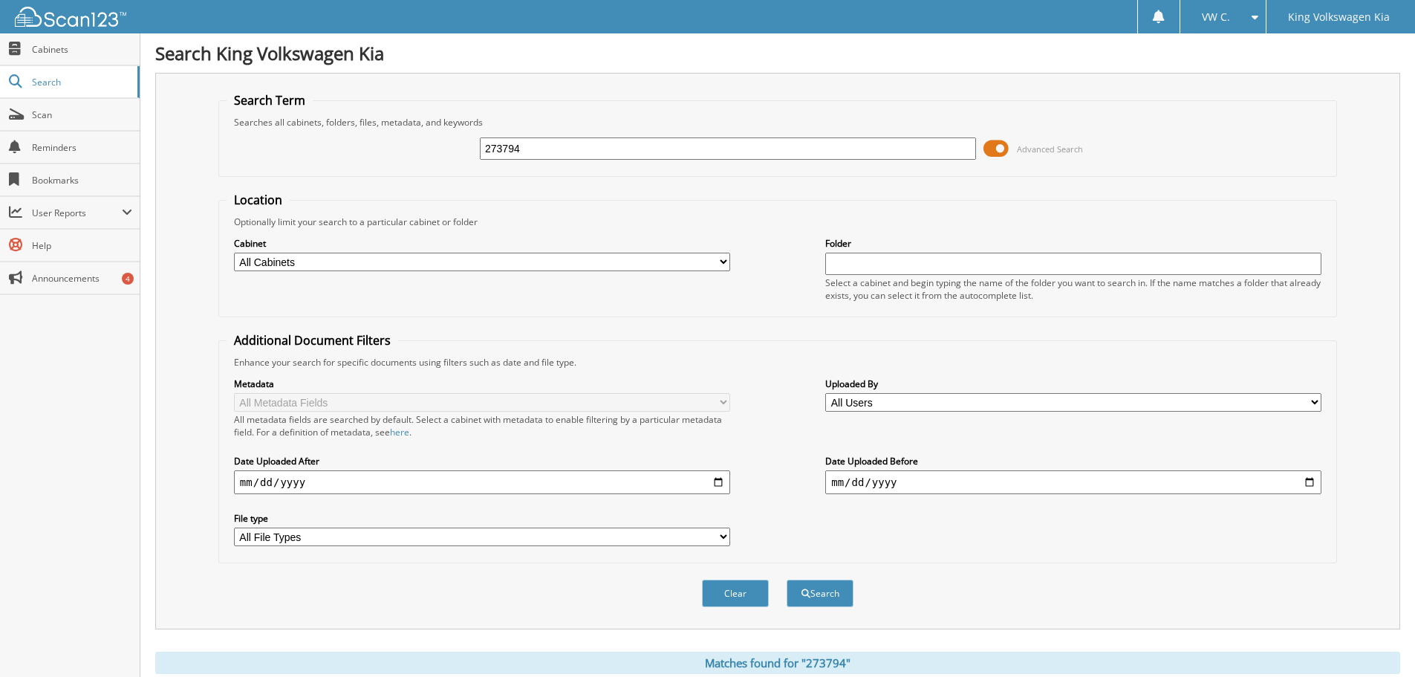
click at [549, 144] on input "273794" at bounding box center [728, 148] width 496 height 22
type input "273475"
click at [787, 579] on button "Search" at bounding box center [820, 592] width 67 height 27
